Goal: Task Accomplishment & Management: Use online tool/utility

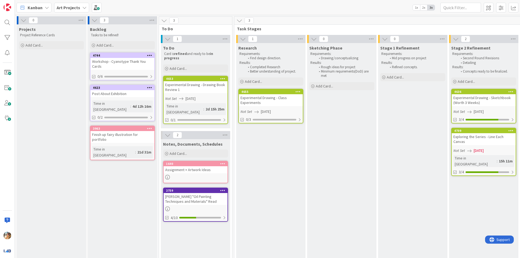
scroll to position [0, 102]
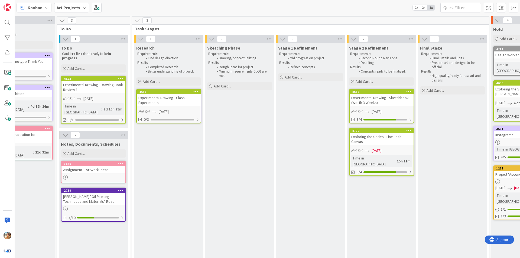
click at [399, 104] on div "Experimental Drawing - Sketchbook (Worth 3 Weeks)" at bounding box center [382, 100] width 64 height 12
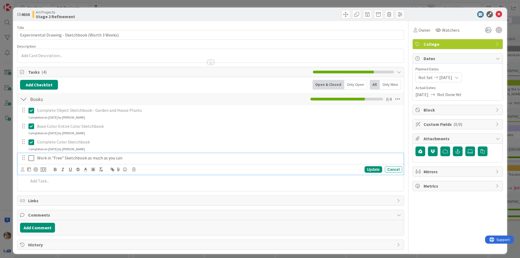
click at [31, 155] on icon at bounding box center [31, 158] width 6 height 6
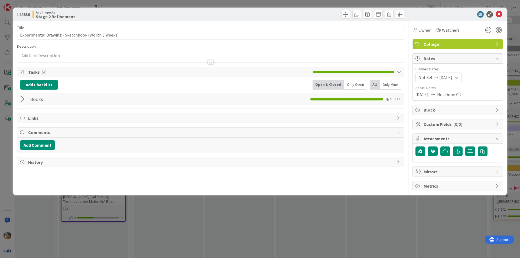
drag, startPoint x: 151, startPoint y: 234, endPoint x: 279, endPoint y: 142, distance: 157.0
click at [151, 233] on div "ID 4636 Art Projects Stage 2 Refinement Title 49 / 128 Experimental Drawing - S…" at bounding box center [260, 129] width 520 height 258
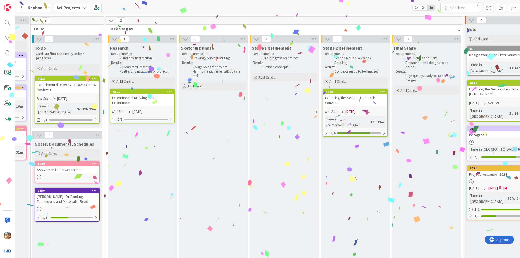
scroll to position [0, 91]
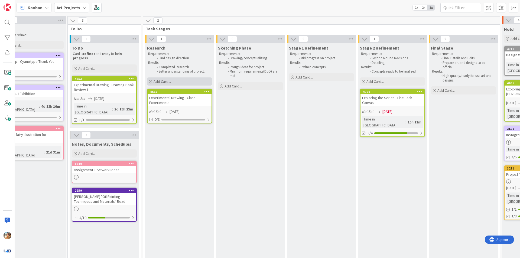
click at [194, 80] on div "Add Card..." at bounding box center [179, 81] width 65 height 8
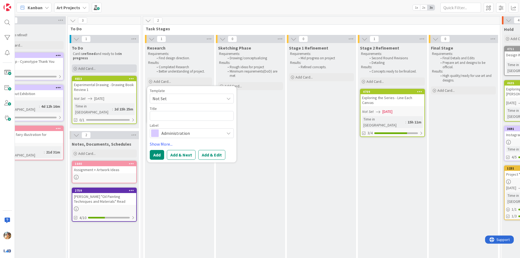
click at [108, 67] on div "Add Card..." at bounding box center [104, 68] width 65 height 8
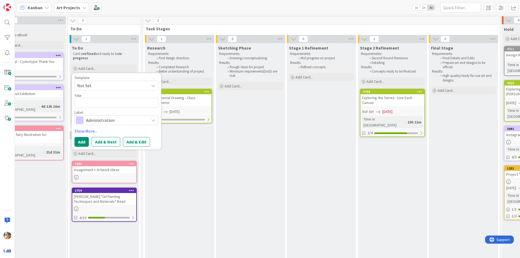
type textarea "x"
type textarea "C"
type textarea "x"
type textarea "Cr"
type textarea "x"
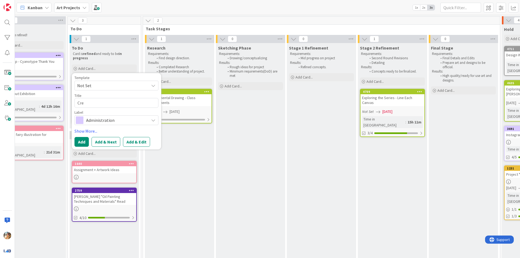
type textarea "Crea"
type textarea "x"
type textarea "Creat"
type textarea "x"
type textarea "Create"
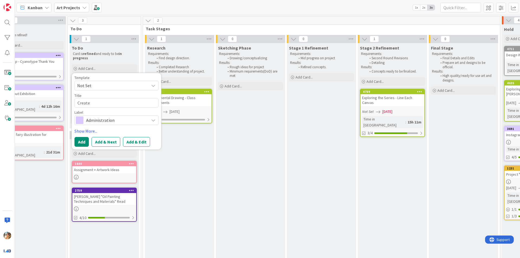
type textarea "x"
type textarea "Create"
type textarea "x"
type textarea "Create S"
type textarea "x"
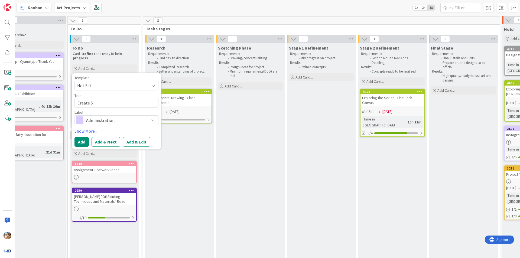
type textarea "Create Sk"
type textarea "x"
type textarea "Create Ske"
type textarea "x"
type textarea "Create Sket"
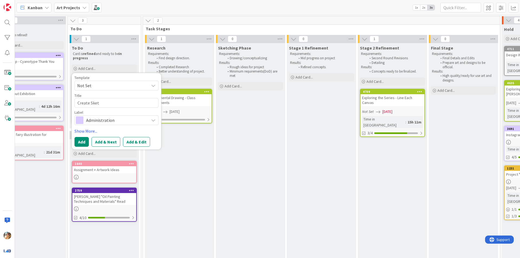
type textarea "x"
type textarea "Create Sketc"
type textarea "x"
type textarea "Create Sketch"
type textarea "x"
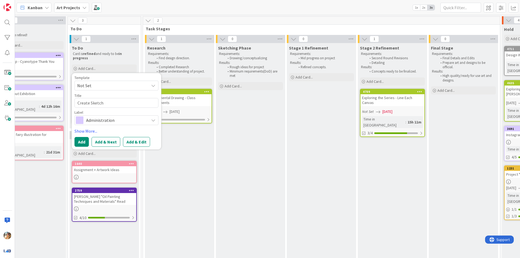
type textarea "Create Sketchb"
type textarea "x"
type textarea "Create Sketchbo"
type textarea "x"
type textarea "Create Sketchboo"
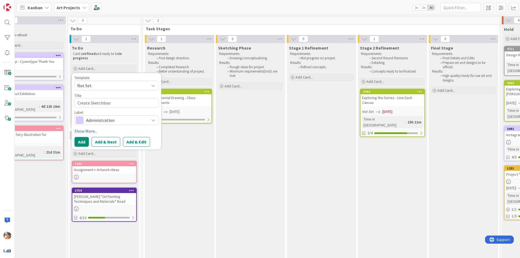
type textarea "x"
type textarea "Create Sketchbook"
type textarea "x"
type textarea "Create Sketchbook"
type textarea "x"
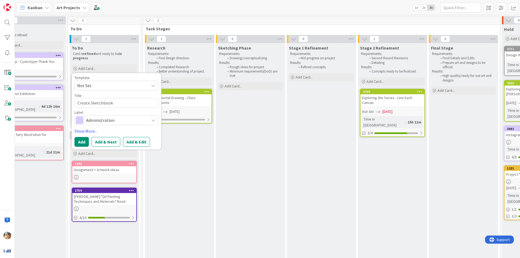
type textarea "Create Sketchbook D"
type textarea "x"
type textarea "Create Sketchbook Do"
type textarea "x"
type textarea "Create Sketchbook Doc"
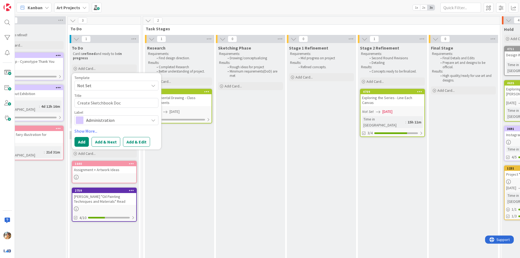
type textarea "x"
type textarea "Create Sketchbook Docu"
type textarea "x"
type textarea "Create Sketchbook Doc"
type textarea "x"
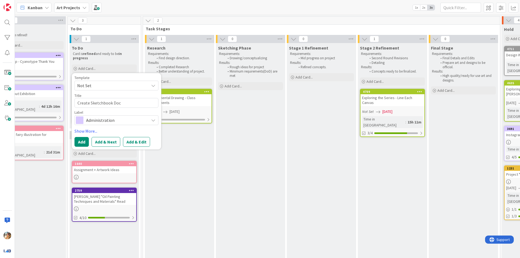
type textarea "Create Sketchbook Do"
type textarea "x"
type textarea "Create Sketchbook D"
type textarea "x"
type textarea "Create Sketchbook"
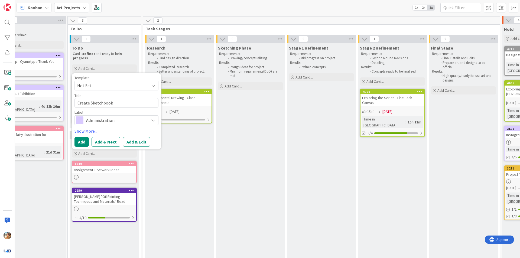
type textarea "x"
type textarea "Create Sketchbook"
type textarea "x"
type textarea "Create Sketchbook"
type textarea "x"
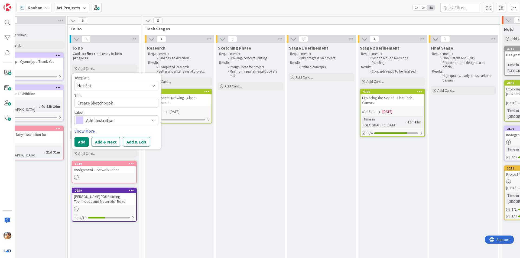
type textarea "Create Sketchbook P"
type textarea "x"
type textarea "Create Sketchbook PD"
type textarea "x"
type textarea "Create Sketchbook PDF"
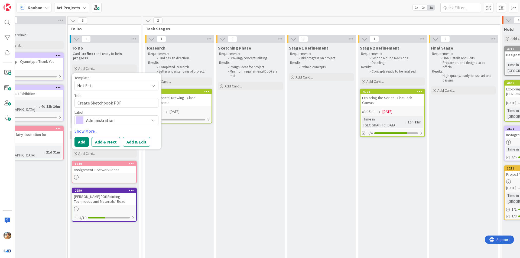
type textarea "x"
type textarea "Create Sketchbook PD"
type textarea "x"
type textarea "Create Sketchbook P"
type textarea "x"
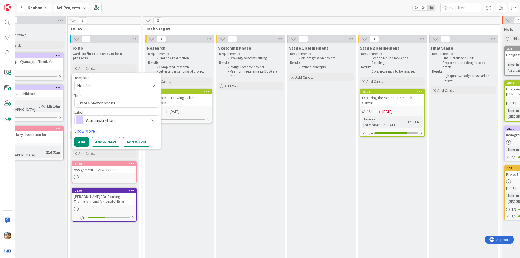
type textarea "Create Sketchbook"
type textarea "x"
type textarea "Create Sketchbook"
type textarea "x"
type textarea "Create Sketchbook"
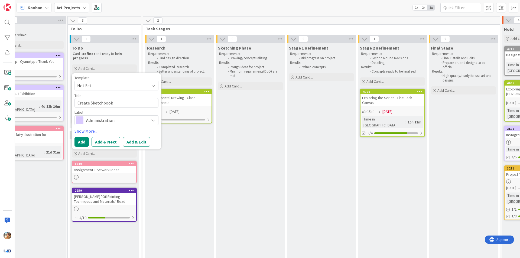
type textarea "x"
type textarea "Create Sketchbook D"
type textarea "x"
type textarea "Create Sketchbook Do"
type textarea "x"
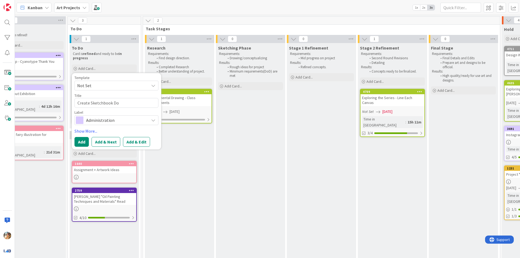
type textarea "Create Sketchbook Doc"
type textarea "x"
type textarea "Create Sketchbook Docu"
type textarea "x"
type textarea "Create Sketchbook Docuk"
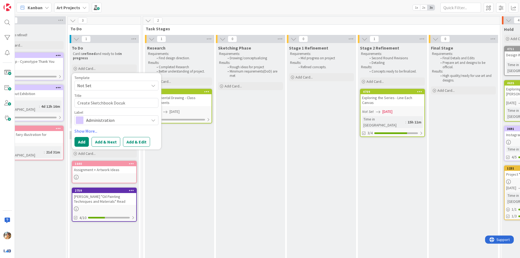
type textarea "x"
type textarea "Create Sketchbook Docuke"
type textarea "x"
type textarea "Create Sketchbook Docuk"
type textarea "x"
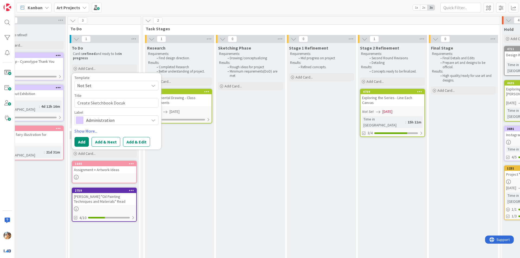
type textarea "Create Sketchbook Docu"
type textarea "x"
type textarea "Create Sketchbook Docum"
type textarea "x"
type textarea "Create Sketchbook Docume"
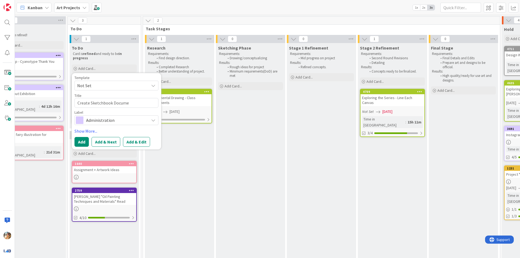
type textarea "x"
type textarea "Create Sketchbook Documen"
type textarea "x"
type textarea "Create Sketchbook Document"
type textarea "x"
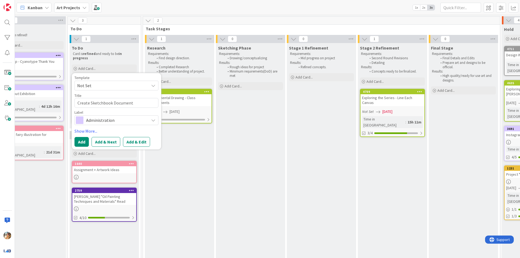
type textarea "Create Sketchbook Document"
type textarea "x"
type textarea "Create Sketchbook Document"
click at [76, 140] on button "Add" at bounding box center [81, 142] width 14 height 10
